Goal: Task Accomplishment & Management: Manage account settings

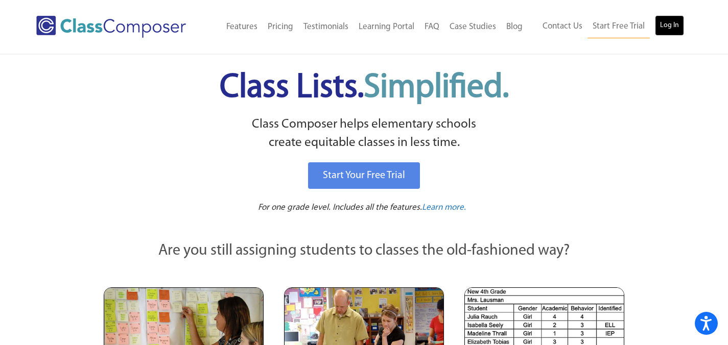
click at [684, 20] on link "Log In" at bounding box center [669, 25] width 29 height 20
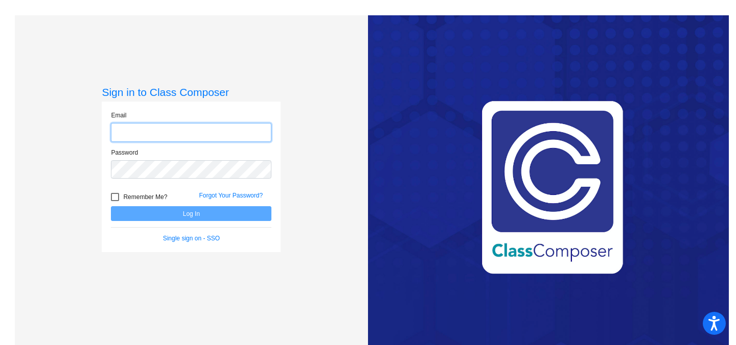
type input "[EMAIL_ADDRESS][DOMAIN_NAME]"
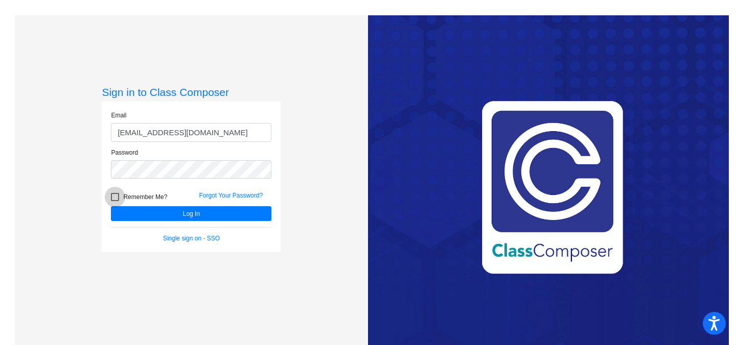
click at [111, 199] on div at bounding box center [115, 197] width 8 height 8
click at [114, 201] on input "Remember Me?" at bounding box center [114, 201] width 1 height 1
checkbox input "true"
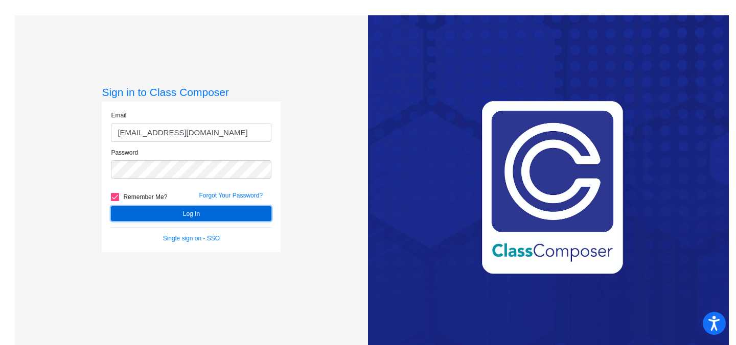
click at [136, 215] on button "Log In" at bounding box center [191, 213] width 160 height 15
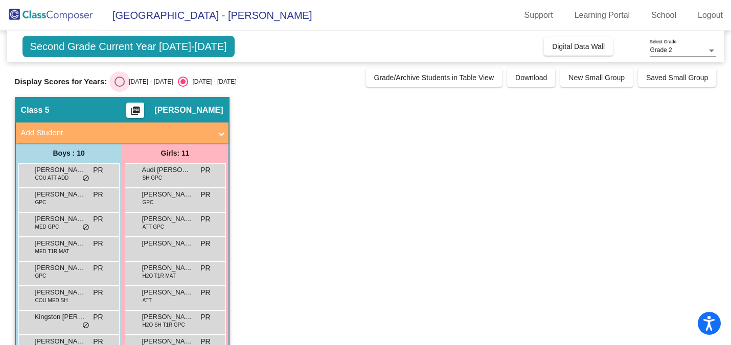
click at [120, 84] on div "Select an option" at bounding box center [119, 82] width 10 height 10
click at [120, 87] on input "2024 - 2025" at bounding box center [119, 87] width 1 height 1
radio input "true"
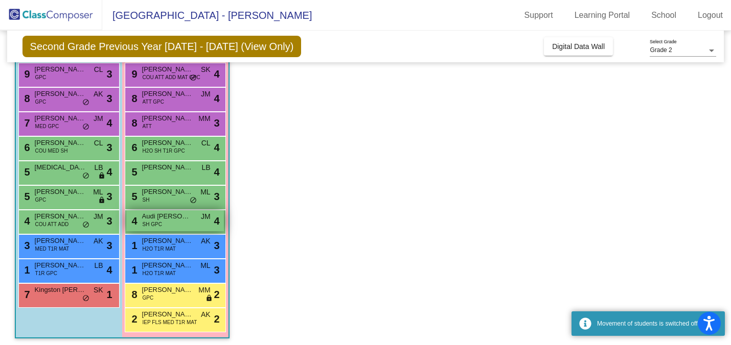
scroll to position [104, 0]
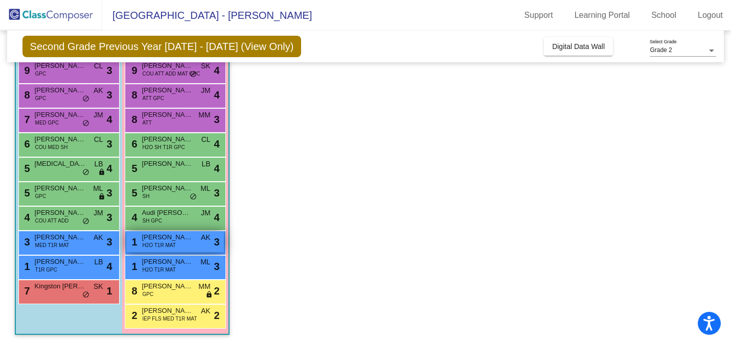
click at [186, 245] on div "1 Hazel Galarza H2O T1R MAT AK lock do_not_disturb_alt 3" at bounding box center [175, 241] width 98 height 21
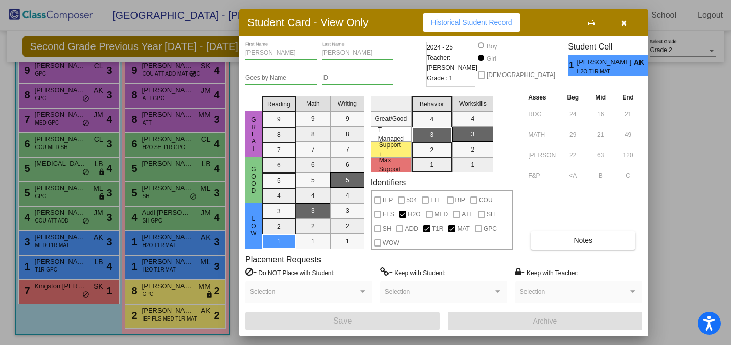
click at [183, 259] on div at bounding box center [365, 172] width 731 height 345
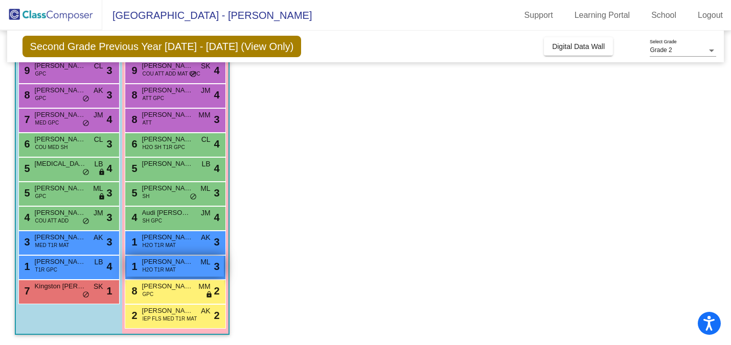
click at [183, 262] on span "Sophia Henderson" at bounding box center [167, 262] width 51 height 10
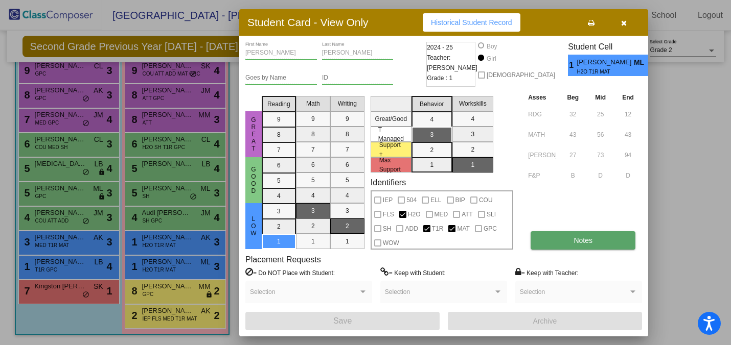
click at [571, 243] on button "Notes" at bounding box center [582, 240] width 105 height 18
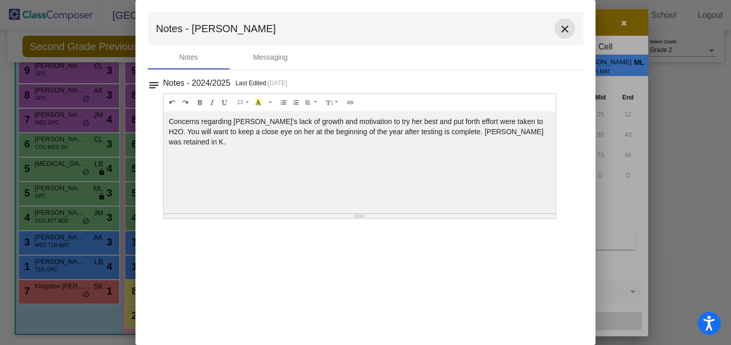
click at [562, 33] on mat-icon "close" at bounding box center [564, 29] width 12 height 12
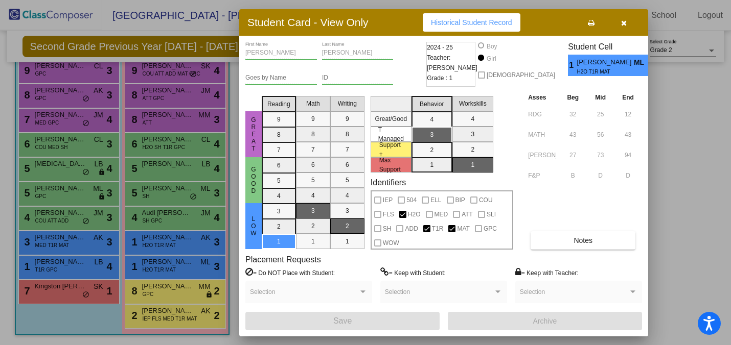
click at [214, 141] on div at bounding box center [365, 172] width 731 height 345
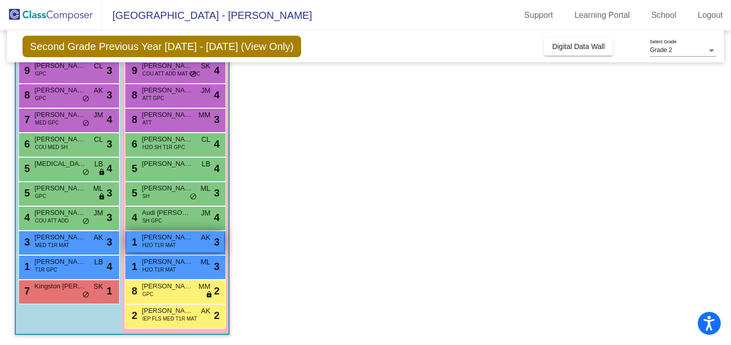
click at [189, 244] on div "1 Hazel Galarza H2O T1R MAT AK lock do_not_disturb_alt 3" at bounding box center [175, 241] width 98 height 21
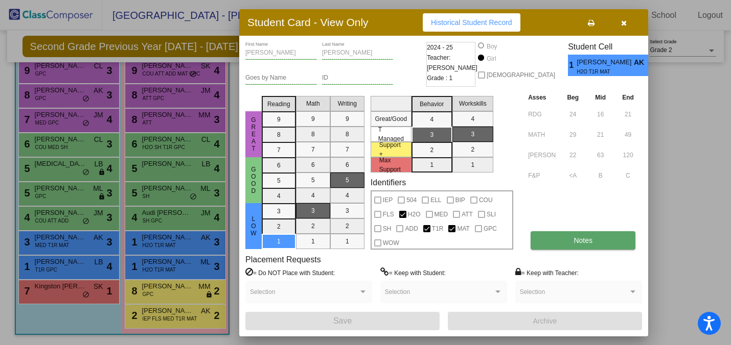
click at [560, 249] on button "Notes" at bounding box center [582, 240] width 105 height 18
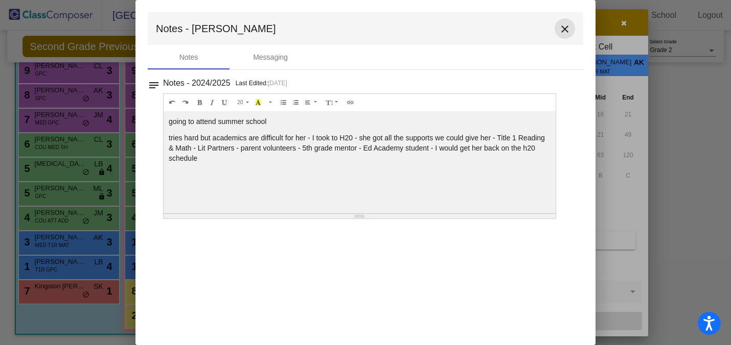
click at [562, 30] on mat-icon "close" at bounding box center [564, 29] width 12 height 12
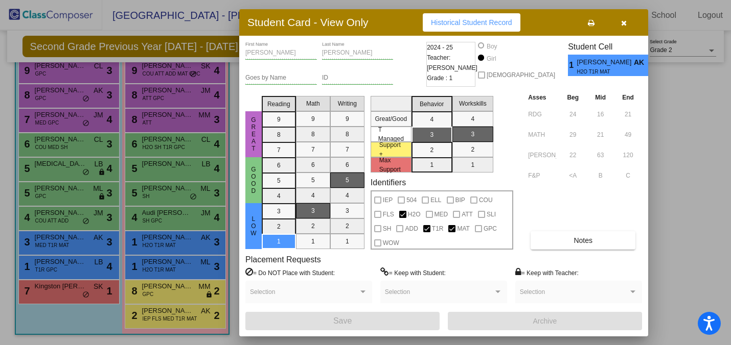
click at [208, 29] on div at bounding box center [365, 172] width 731 height 345
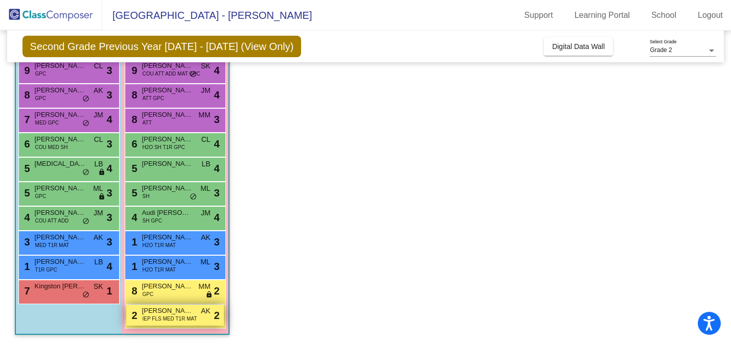
click at [189, 313] on span "Naomi Kramer" at bounding box center [167, 311] width 51 height 10
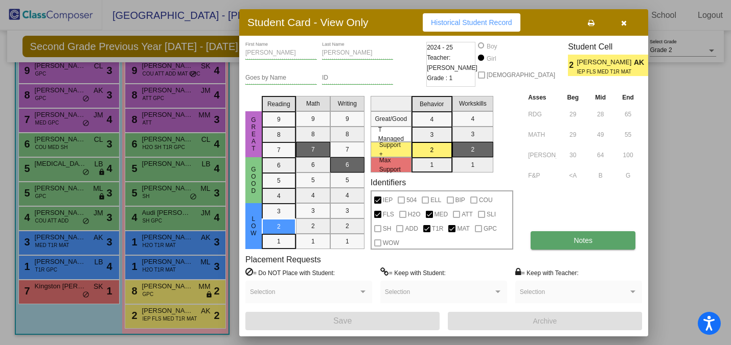
click at [607, 239] on button "Notes" at bounding box center [582, 240] width 105 height 18
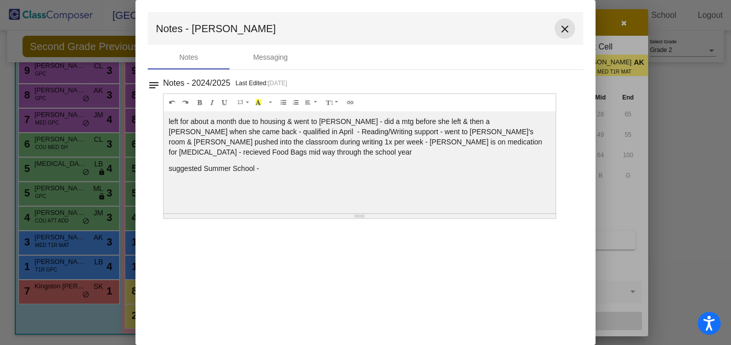
click at [563, 30] on mat-icon "close" at bounding box center [564, 29] width 12 height 12
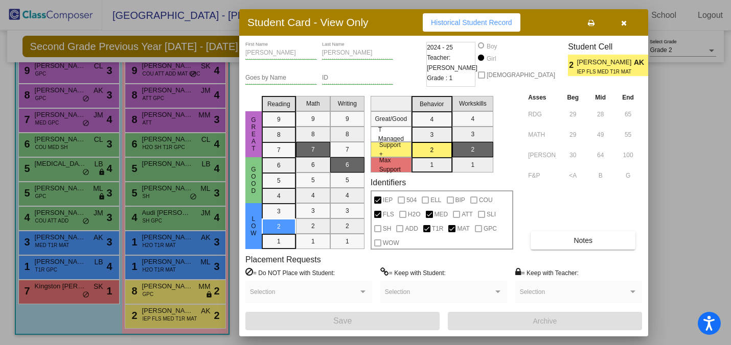
click at [625, 26] on icon "button" at bounding box center [624, 22] width 6 height 7
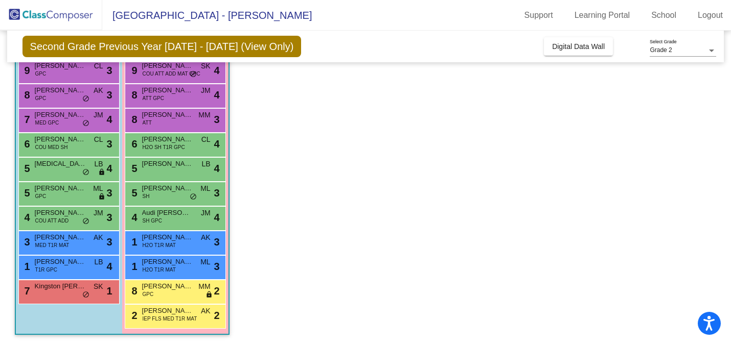
click at [319, 216] on app-classroom "Class 5 picture_as_pdf Patrick Ruszkowski Add Student First Name Last Name Stud…" at bounding box center [366, 169] width 702 height 353
click at [77, 192] on span "Jonathan Ott" at bounding box center [60, 188] width 51 height 10
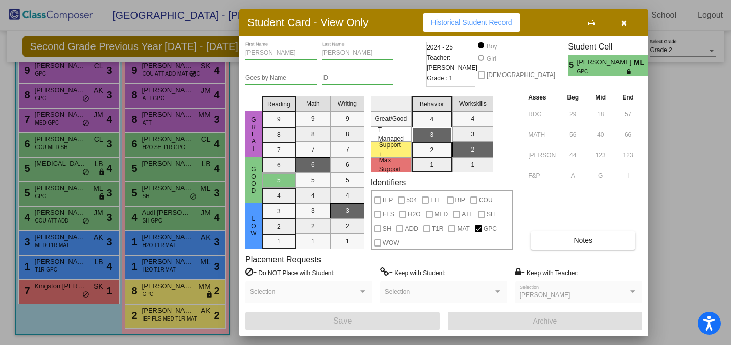
click at [625, 24] on icon "button" at bounding box center [624, 22] width 6 height 7
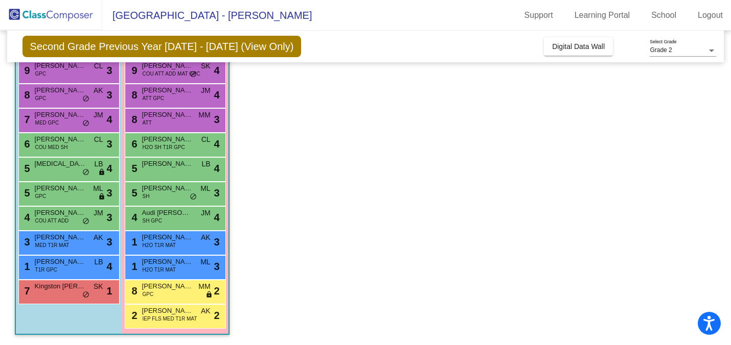
click at [503, 134] on app-classroom "Class 5 picture_as_pdf Patrick Ruszkowski Add Student First Name Last Name Stud…" at bounding box center [366, 169] width 702 height 353
